Goal: Task Accomplishment & Management: Manage account settings

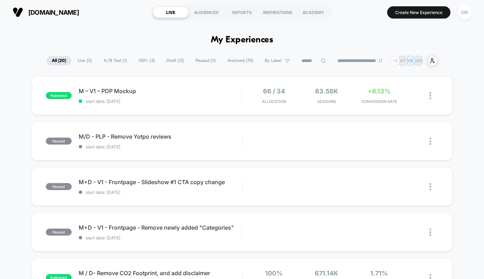
click at [114, 58] on span "A/B Test ( 1 )" at bounding box center [115, 60] width 34 height 9
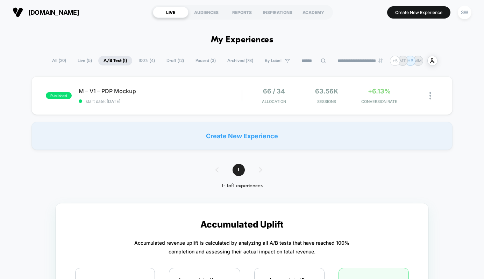
click at [143, 59] on span "100% ( 4 )" at bounding box center [146, 60] width 27 height 9
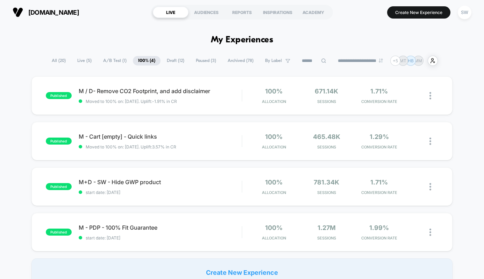
click at [199, 61] on span "Paused ( 3 )" at bounding box center [205, 60] width 31 height 9
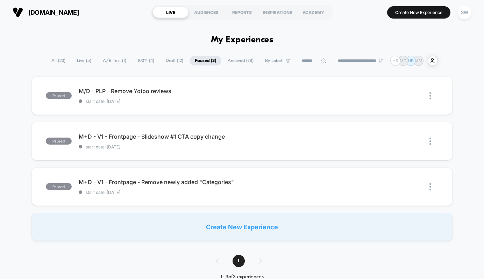
click at [109, 60] on span "A/B Test ( 1 )" at bounding box center [115, 60] width 34 height 9
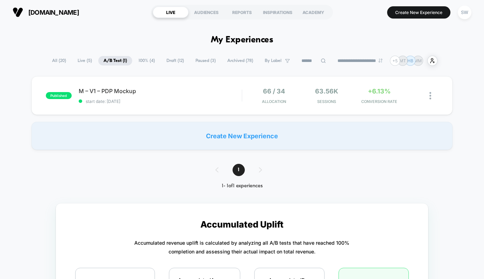
click at [137, 61] on span "100% ( 4 )" at bounding box center [146, 60] width 27 height 9
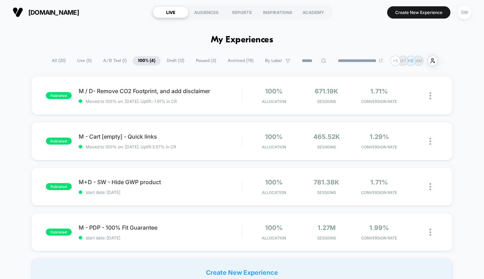
click at [113, 62] on span "A/B Test ( 1 )" at bounding box center [115, 60] width 34 height 9
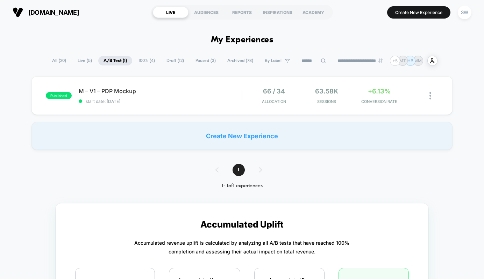
click at [137, 62] on span "100% ( 4 )" at bounding box center [146, 60] width 27 height 9
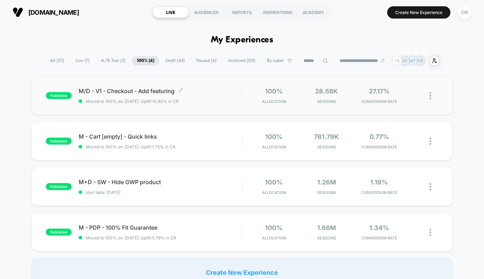
click at [226, 100] on span "Moved to 100% on: [DATE] . Uplift: 10.80% in CR" at bounding box center [160, 101] width 163 height 5
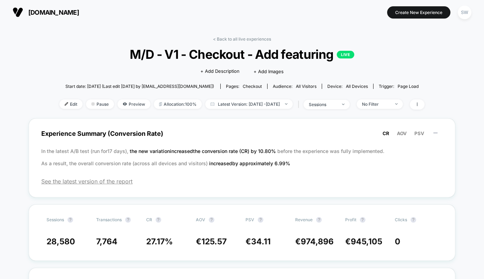
click at [297, 98] on div "< Back to all live experiences M/D - V1 - Checkout - Add featuring LIVE Click t…" at bounding box center [241, 77] width 365 height 82
click at [293, 102] on span "Latest Version: Aug 6, 2025 - Oct 6, 2025" at bounding box center [248, 103] width 87 height 9
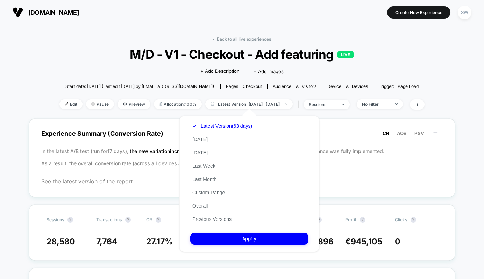
click at [309, 95] on div "< Back to all live experiences M/D - V1 - Checkout - Add featuring LIVE Click t…" at bounding box center [241, 77] width 365 height 82
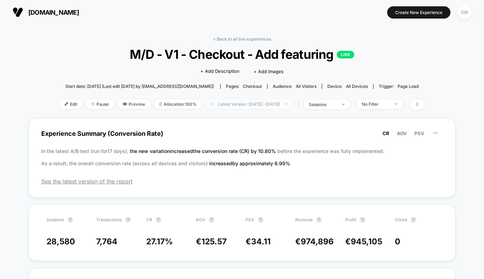
click at [293, 105] on span "Latest Version: Aug 6, 2025 - Oct 6, 2025" at bounding box center [248, 103] width 87 height 9
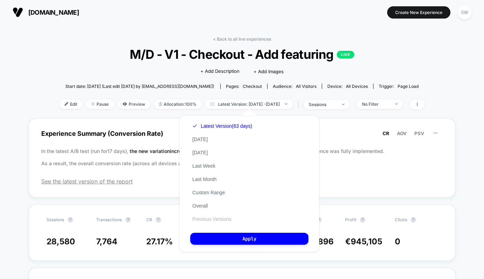
click at [216, 218] on button "Previous Versions" at bounding box center [211, 219] width 43 height 6
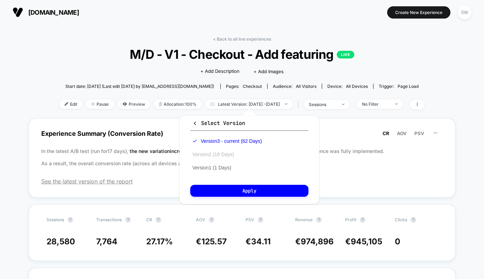
click at [222, 154] on button "Version 2 (18 Days)" at bounding box center [213, 154] width 46 height 6
click at [250, 199] on div "Select Version Version 3 - current (62 Days) Version 2 (18 Days) Version 1 (1 D…" at bounding box center [249, 159] width 140 height 88
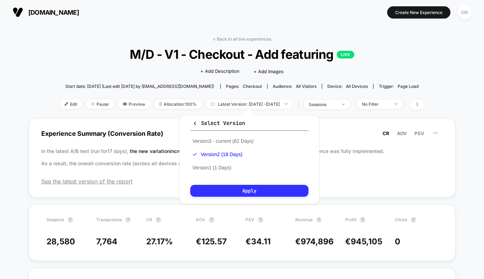
click at [253, 190] on button "Apply" at bounding box center [249, 191] width 118 height 12
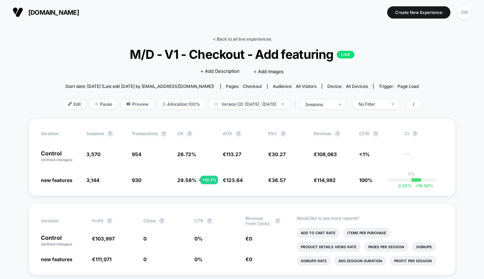
click at [237, 38] on link "< Back to all live experiences" at bounding box center [242, 38] width 58 height 5
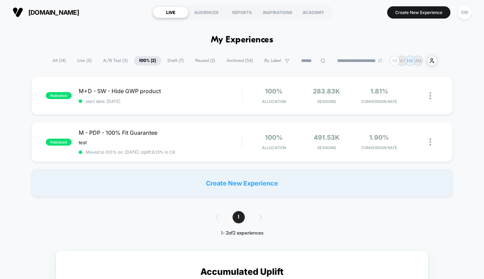
click at [108, 60] on span "A/B Test ( 3 )" at bounding box center [115, 60] width 35 height 9
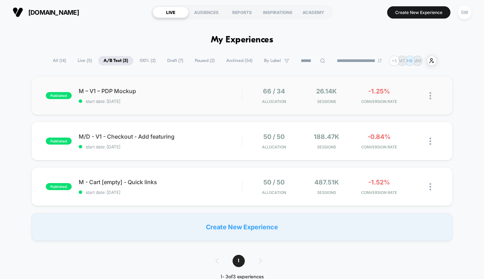
click at [430, 95] on img at bounding box center [430, 95] width 2 height 7
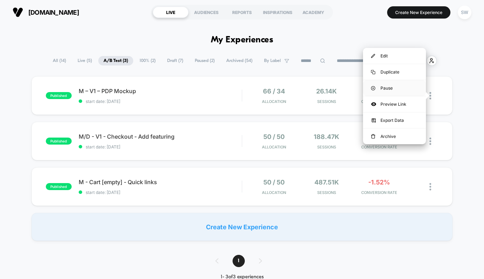
click at [386, 88] on div "Pause" at bounding box center [394, 88] width 63 height 16
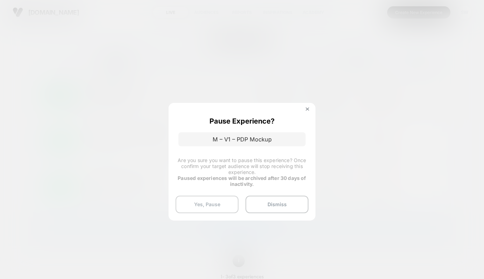
click at [207, 203] on button "Yes, Pause" at bounding box center [206, 203] width 63 height 17
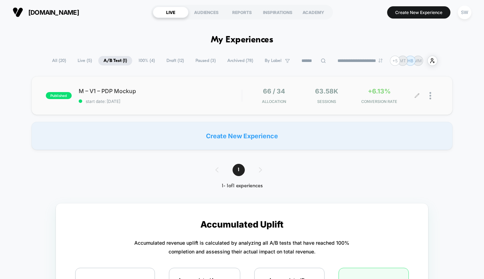
click at [432, 97] on div at bounding box center [433, 95] width 9 height 16
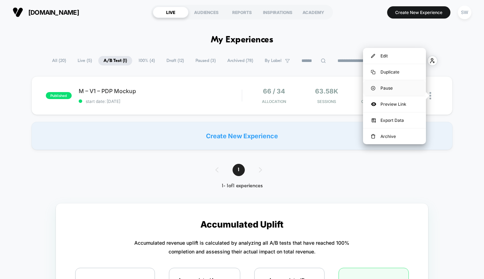
click at [399, 88] on div "Pause" at bounding box center [394, 88] width 63 height 16
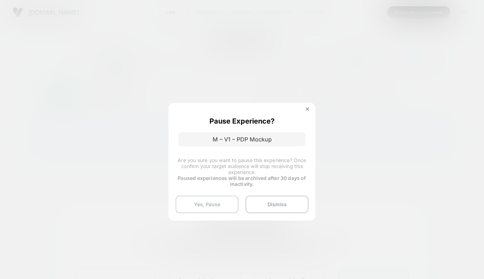
click at [217, 202] on button "Yes, Pause" at bounding box center [206, 203] width 63 height 17
